Goal: Task Accomplishment & Management: Use online tool/utility

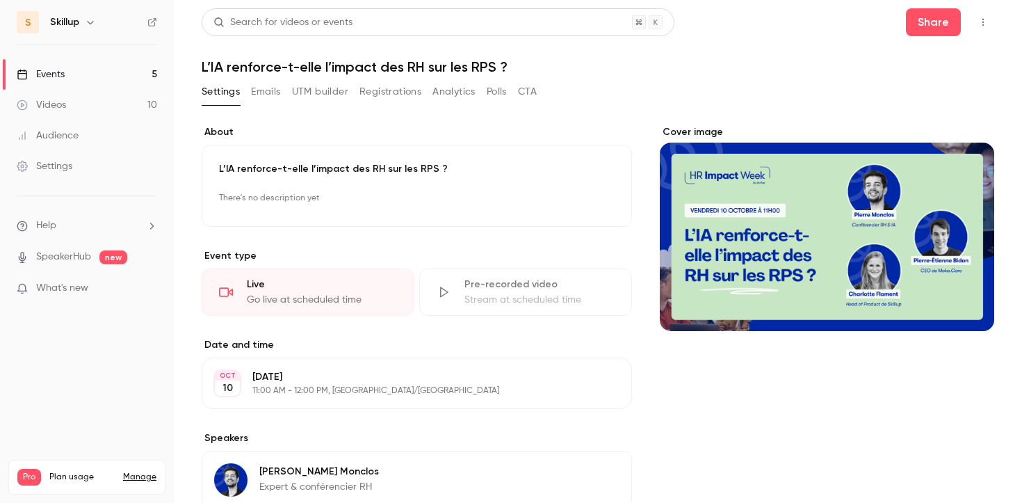
click at [99, 72] on link "Events 5" at bounding box center [87, 74] width 174 height 31
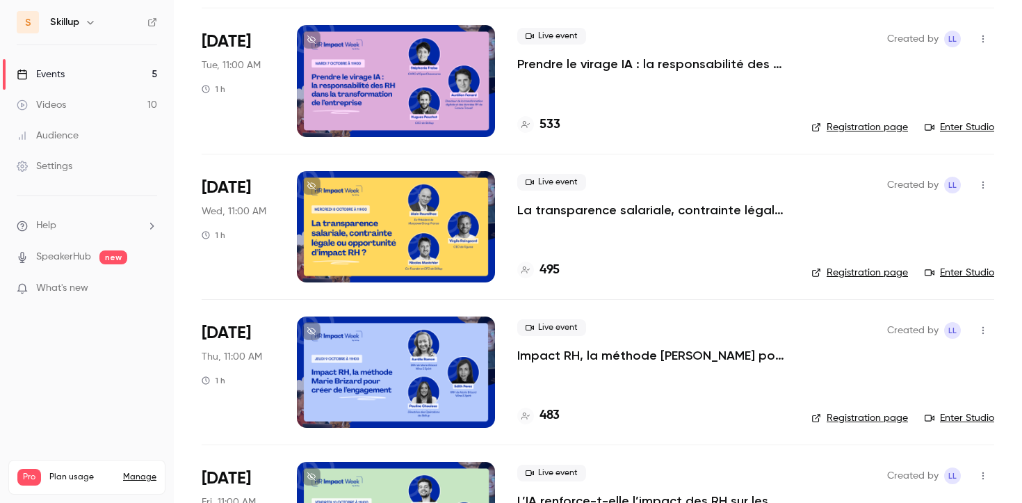
scroll to position [335, 0]
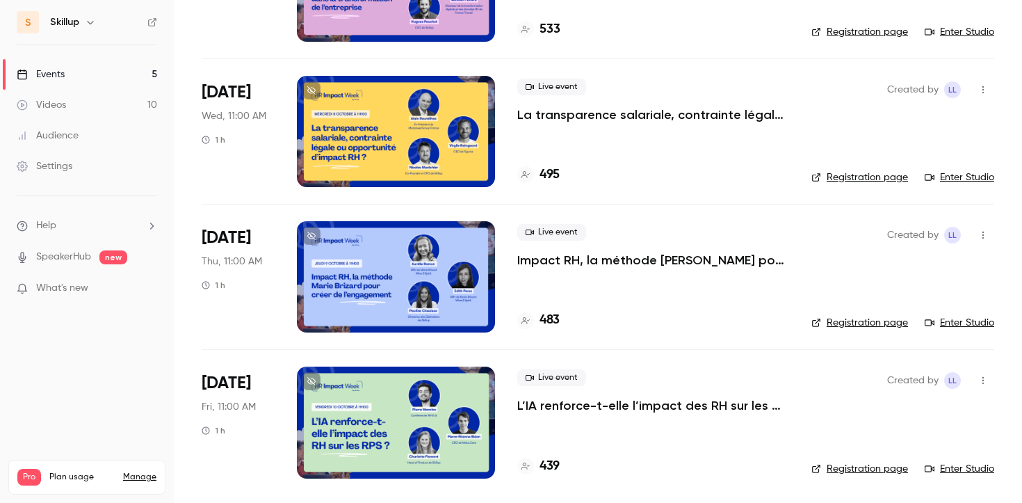
click at [565, 261] on p "Impact RH, la méthode [PERSON_NAME] pour créer de l’engagement" at bounding box center [653, 260] width 272 height 17
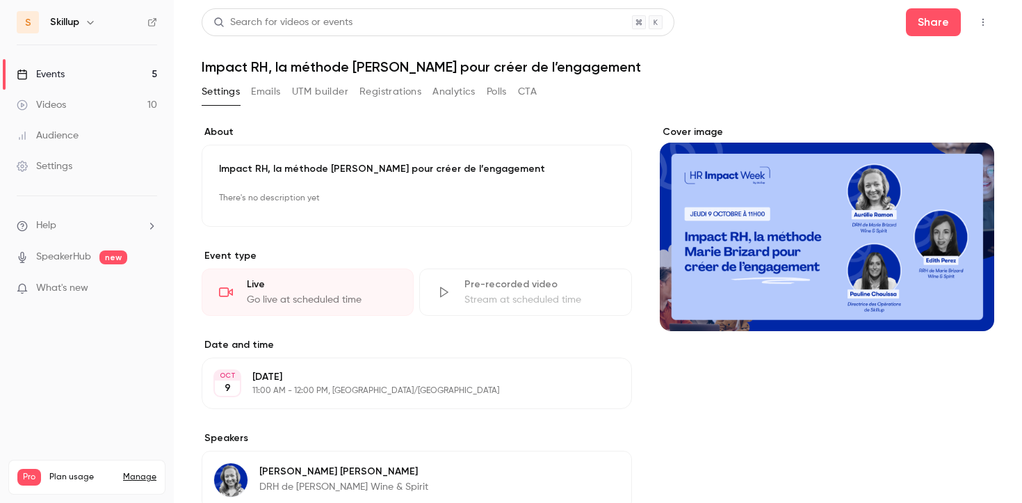
click at [978, 18] on icon "button" at bounding box center [982, 22] width 11 height 10
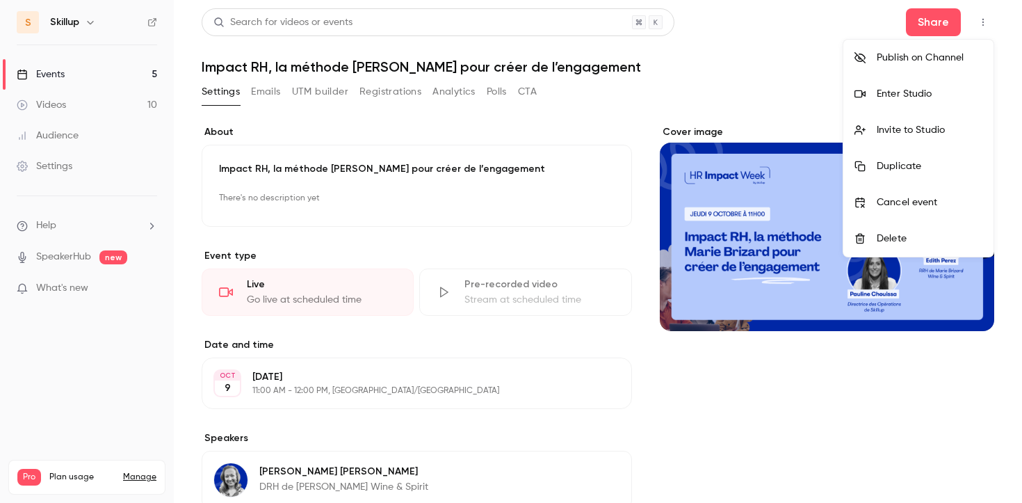
click at [913, 123] on div "Invite to Studio" at bounding box center [930, 130] width 106 height 14
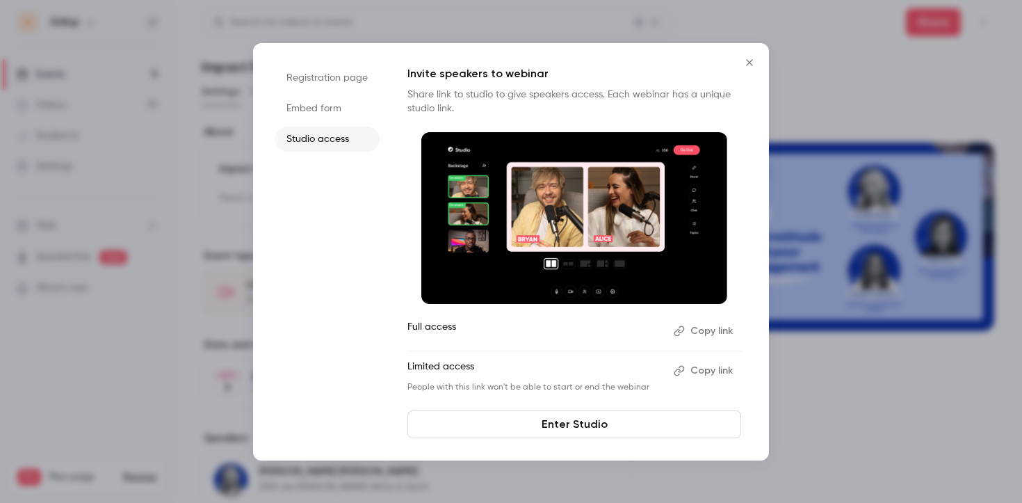
click at [715, 332] on button "Copy link" at bounding box center [704, 331] width 73 height 22
click at [751, 67] on icon "Close" at bounding box center [749, 62] width 17 height 11
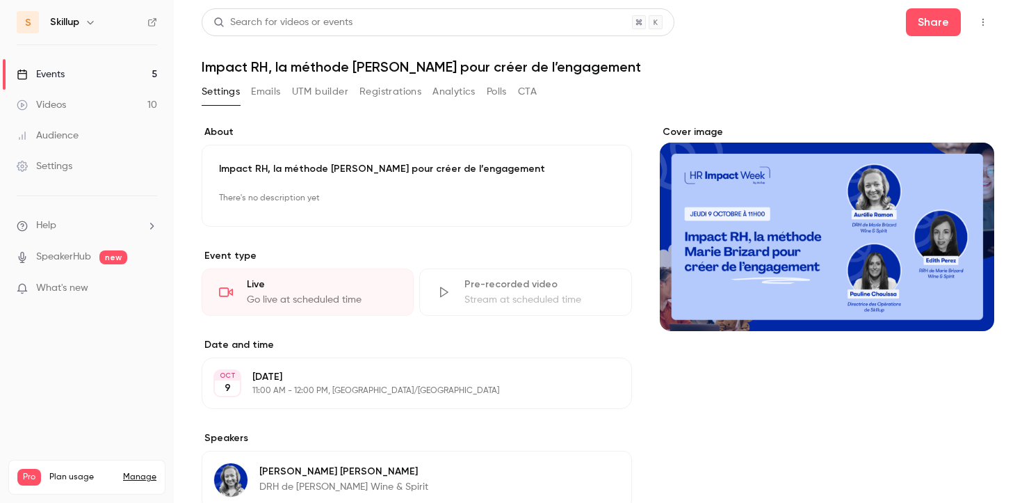
click at [135, 74] on link "Events 5" at bounding box center [87, 74] width 174 height 31
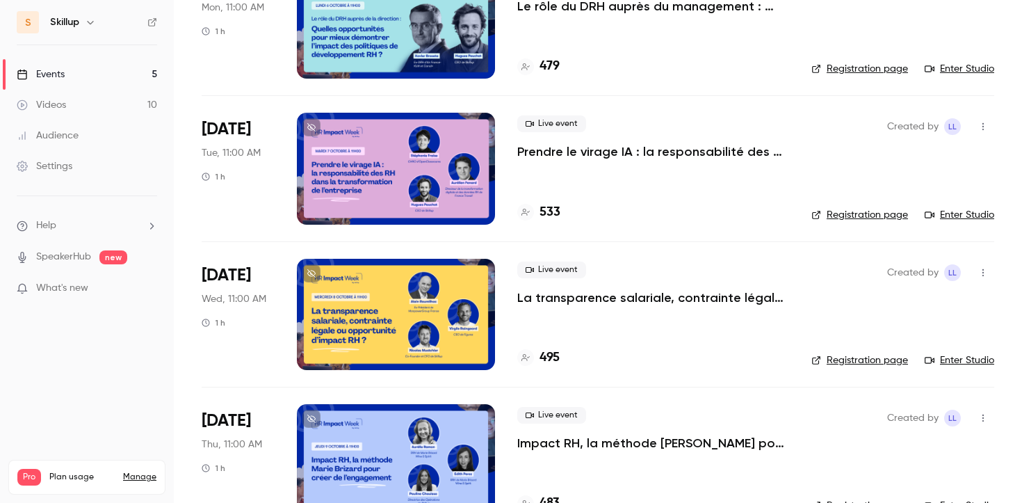
scroll to position [264, 0]
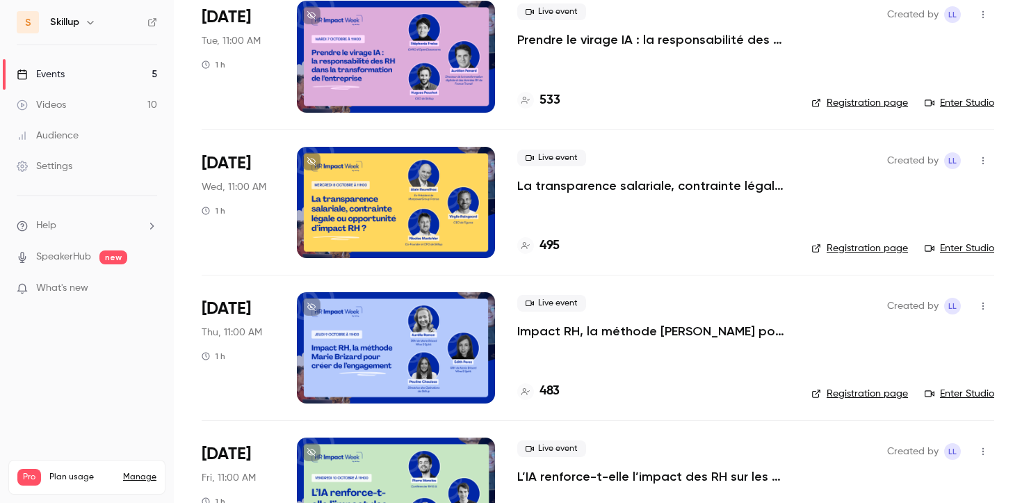
click at [562, 329] on p "Impact RH, la méthode [PERSON_NAME] pour créer de l’engagement" at bounding box center [653, 331] width 272 height 17
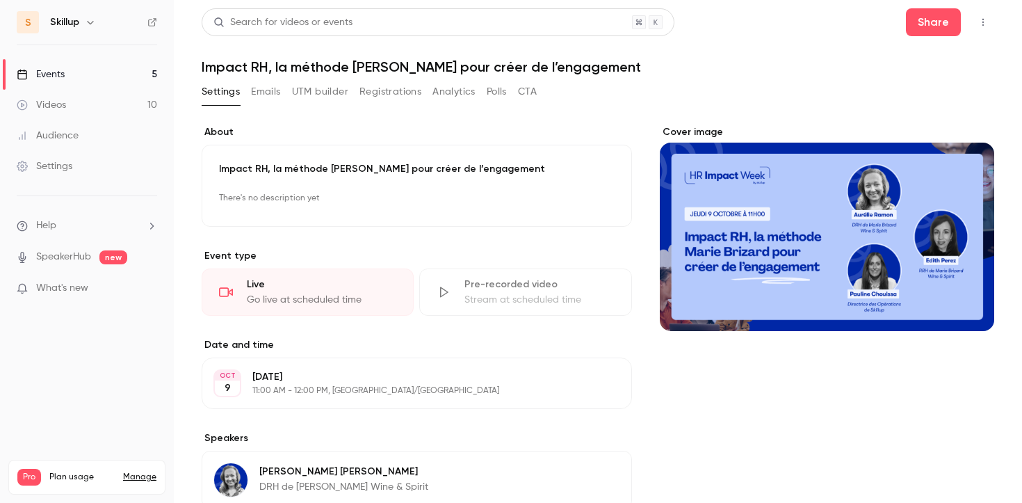
click at [984, 25] on icon "button" at bounding box center [982, 22] width 11 height 10
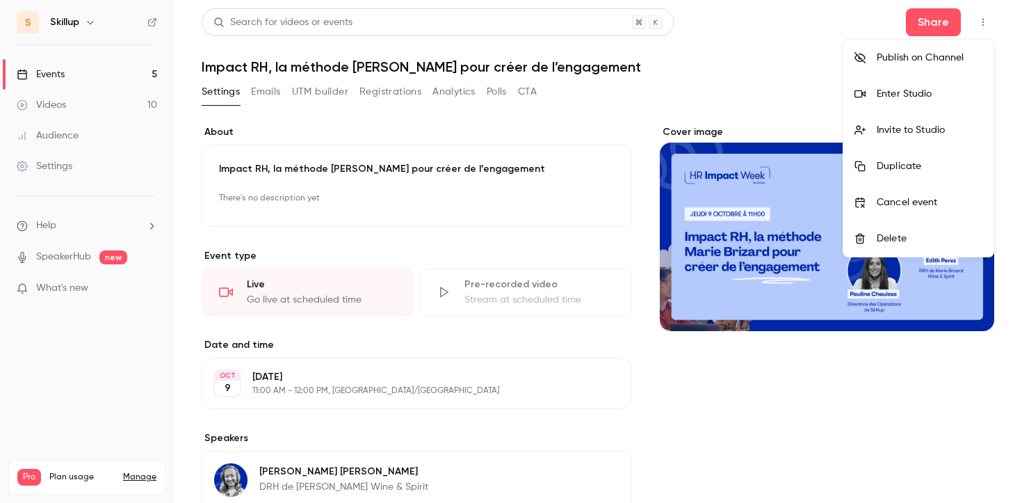
click at [916, 100] on div "Enter Studio" at bounding box center [930, 94] width 106 height 14
